Goal: Task Accomplishment & Management: Use online tool/utility

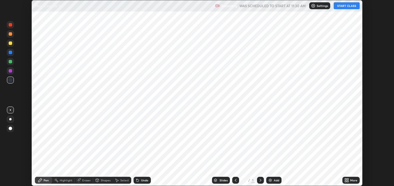
scroll to position [186, 394]
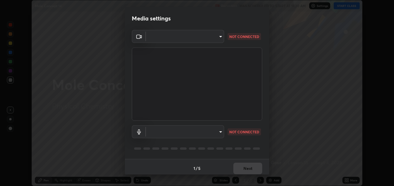
type input "8a437219b1c9d5fef93d1ec40e095ac8837f64dae60836980dab15105ba84f43"
type input "default"
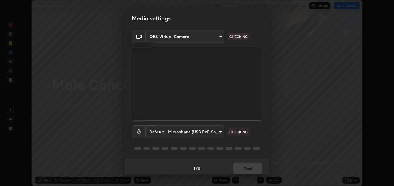
scroll to position [3, 0]
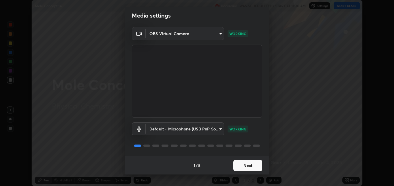
click at [251, 166] on button "Next" at bounding box center [247, 166] width 29 height 12
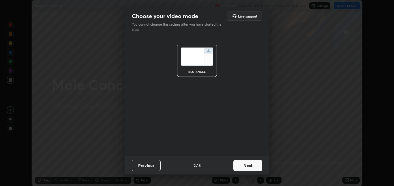
click at [255, 167] on button "Next" at bounding box center [247, 166] width 29 height 12
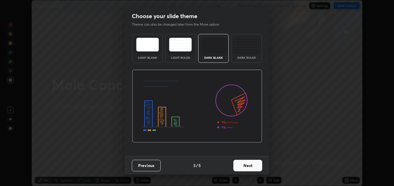
click at [260, 170] on button "Next" at bounding box center [247, 166] width 29 height 12
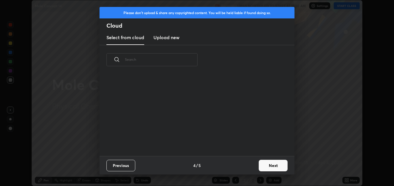
click at [270, 168] on button "Next" at bounding box center [273, 166] width 29 height 12
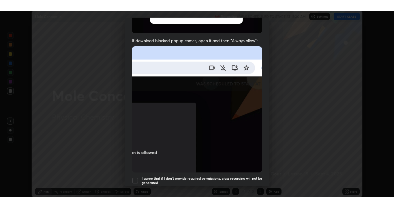
scroll to position [121, 0]
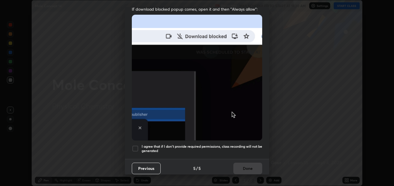
click at [138, 148] on div at bounding box center [135, 148] width 7 height 7
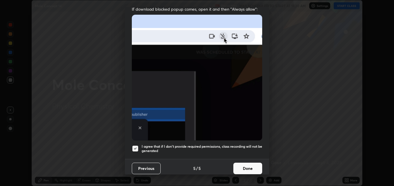
click at [243, 166] on button "Done" at bounding box center [247, 169] width 29 height 12
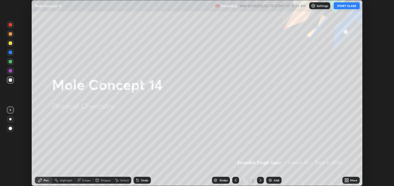
click at [344, 7] on button "START CLASS" at bounding box center [347, 5] width 26 height 7
click at [347, 181] on icon at bounding box center [347, 181] width 1 height 1
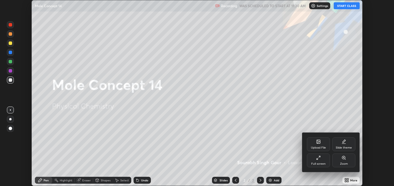
click at [323, 160] on div "Full screen" at bounding box center [318, 161] width 23 height 14
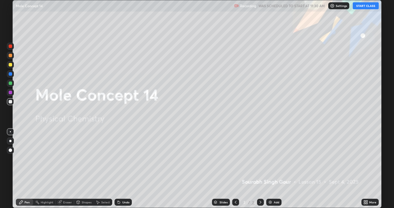
scroll to position [208, 394]
click at [272, 186] on img at bounding box center [270, 202] width 5 height 5
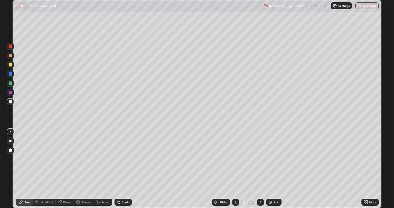
click at [10, 141] on div at bounding box center [10, 141] width 2 height 2
click at [11, 67] on div at bounding box center [10, 64] width 7 height 7
click at [12, 102] on div at bounding box center [10, 101] width 3 height 3
click at [272, 186] on div "Add" at bounding box center [273, 201] width 15 height 7
click at [11, 65] on div at bounding box center [10, 64] width 3 height 3
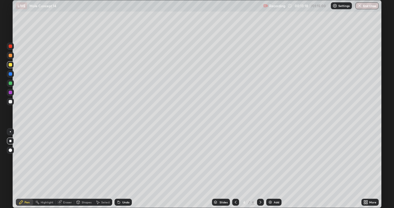
click at [10, 102] on div at bounding box center [10, 101] width 3 height 3
click at [270, 186] on img at bounding box center [270, 202] width 5 height 5
click at [12, 66] on div at bounding box center [10, 64] width 3 height 3
click at [235, 186] on icon at bounding box center [235, 202] width 5 height 5
click at [236, 186] on icon at bounding box center [235, 202] width 5 height 5
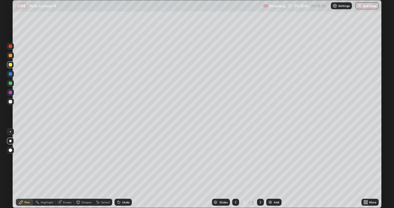
click at [260, 186] on icon at bounding box center [260, 202] width 5 height 5
click at [260, 186] on icon at bounding box center [261, 201] width 2 height 3
click at [270, 186] on img at bounding box center [270, 202] width 5 height 5
click at [10, 104] on div at bounding box center [10, 101] width 7 height 7
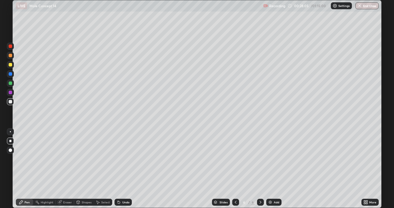
click at [270, 186] on img at bounding box center [270, 202] width 5 height 5
click at [66, 186] on div "Eraser" at bounding box center [67, 201] width 9 height 3
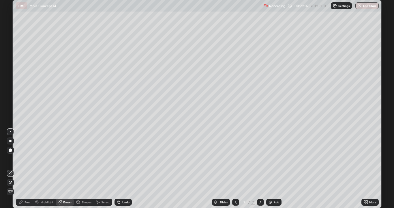
click at [27, 186] on div "Pen" at bounding box center [27, 201] width 5 height 3
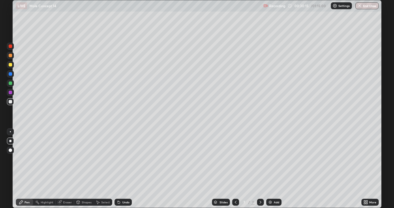
click at [11, 65] on div at bounding box center [10, 64] width 3 height 3
click at [12, 103] on div at bounding box center [10, 101] width 3 height 3
click at [268, 186] on img at bounding box center [270, 202] width 5 height 5
click at [11, 65] on div at bounding box center [10, 64] width 3 height 3
click at [11, 101] on div at bounding box center [10, 101] width 3 height 3
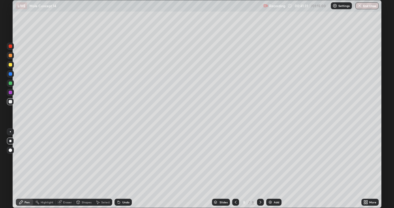
click at [272, 186] on img at bounding box center [270, 202] width 5 height 5
click at [10, 65] on div at bounding box center [10, 64] width 3 height 3
click at [11, 102] on div at bounding box center [10, 101] width 3 height 3
click at [122, 186] on div "Undo" at bounding box center [122, 201] width 17 height 7
click at [118, 186] on icon at bounding box center [119, 202] width 2 height 2
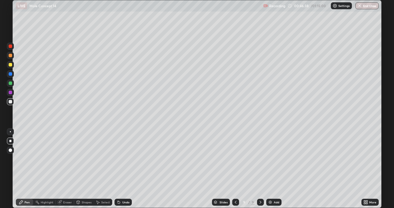
click at [119, 186] on icon at bounding box center [119, 202] width 2 height 2
click at [10, 65] on div at bounding box center [10, 64] width 3 height 3
click at [271, 186] on img at bounding box center [270, 202] width 5 height 5
click at [10, 100] on div at bounding box center [10, 101] width 3 height 3
click at [124, 186] on div "Undo" at bounding box center [125, 201] width 7 height 3
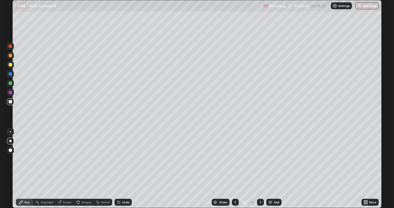
click at [124, 186] on div "Undo" at bounding box center [122, 201] width 17 height 7
click at [13, 64] on div at bounding box center [10, 64] width 7 height 7
click at [365, 8] on button "End Class" at bounding box center [366, 5] width 23 height 7
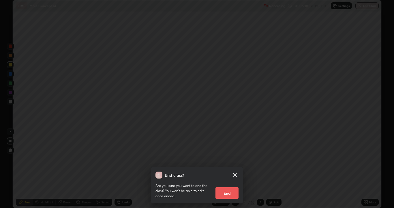
click at [230, 186] on button "End" at bounding box center [226, 193] width 23 height 12
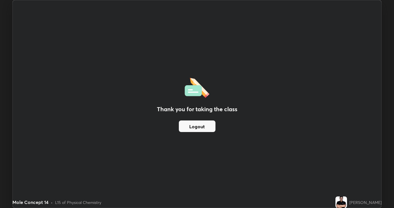
click at [213, 125] on button "Logout" at bounding box center [197, 126] width 37 height 12
